Goal: Information Seeking & Learning: Learn about a topic

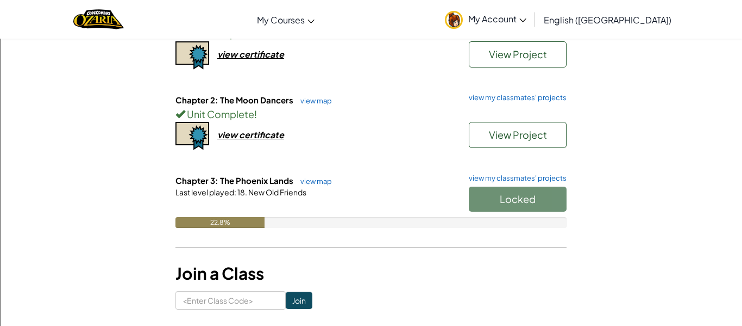
scroll to position [156, 0]
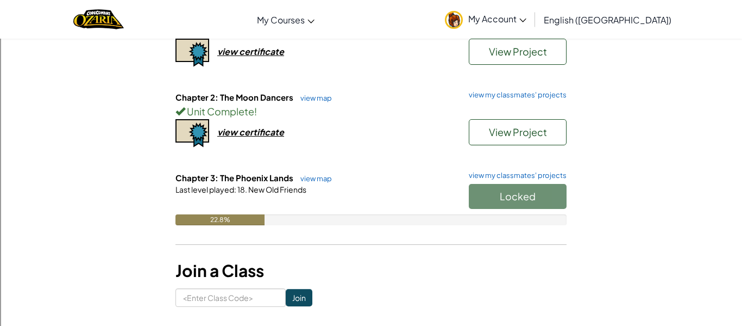
click at [511, 196] on div "Locked" at bounding box center [512, 199] width 109 height 30
click at [361, 186] on div "Last level played : 18. New Old Friends" at bounding box center [371, 189] width 391 height 11
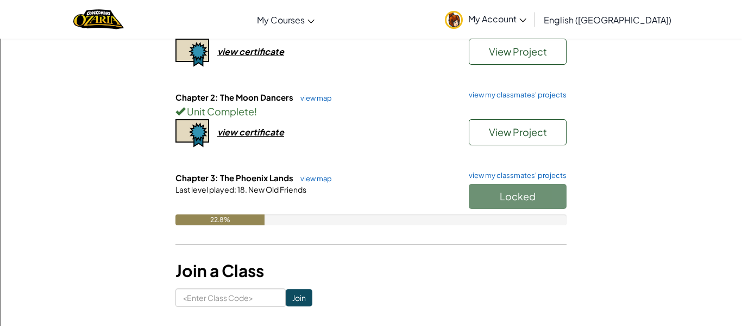
click at [281, 183] on h6 "Chapter 3: The Phoenix Lands view map view my classmates' projects" at bounding box center [371, 178] width 391 height 12
